Goal: Find specific page/section: Find specific page/section

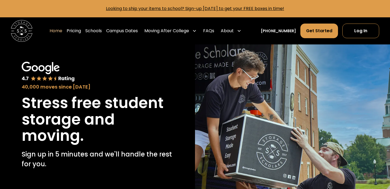
scroll to position [146, 0]
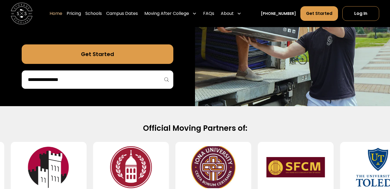
click at [107, 84] on div at bounding box center [98, 79] width 152 height 18
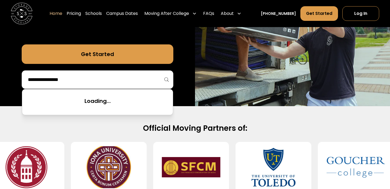
click at [107, 84] on input "search" at bounding box center [97, 79] width 140 height 9
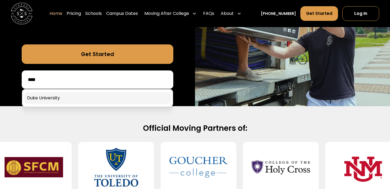
type input "****"
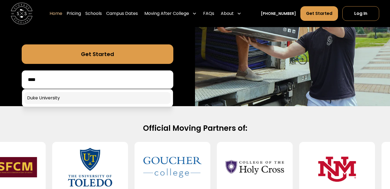
click at [77, 98] on link at bounding box center [97, 98] width 146 height 12
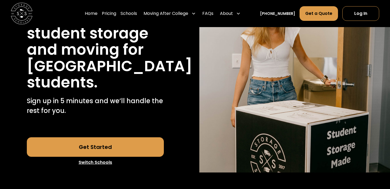
scroll to position [74, 0]
